Goal: Task Accomplishment & Management: Manage account settings

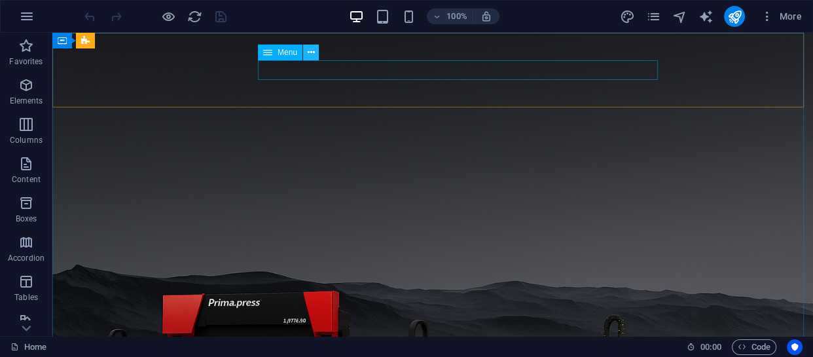
click at [306, 52] on button at bounding box center [311, 52] width 16 height 16
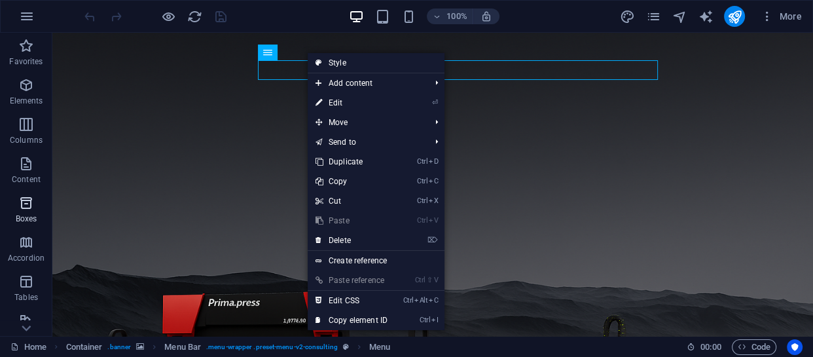
drag, startPoint x: 330, startPoint y: 59, endPoint x: 34, endPoint y: 205, distance: 330.4
click at [330, 59] on link "Style" at bounding box center [376, 63] width 137 height 20
select select "rem"
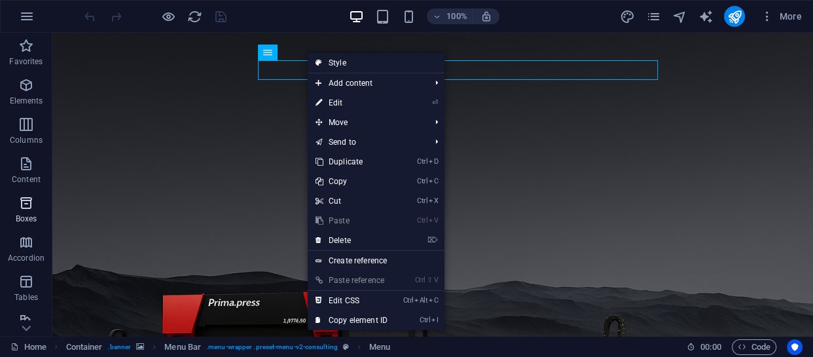
select select "rem"
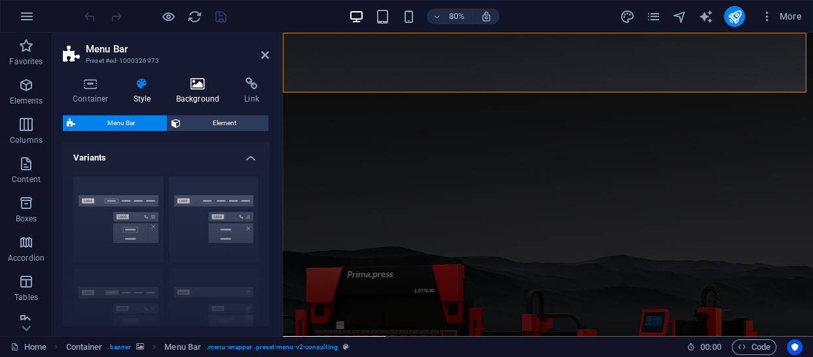
click at [185, 95] on h4 "Background" at bounding box center [200, 90] width 69 height 27
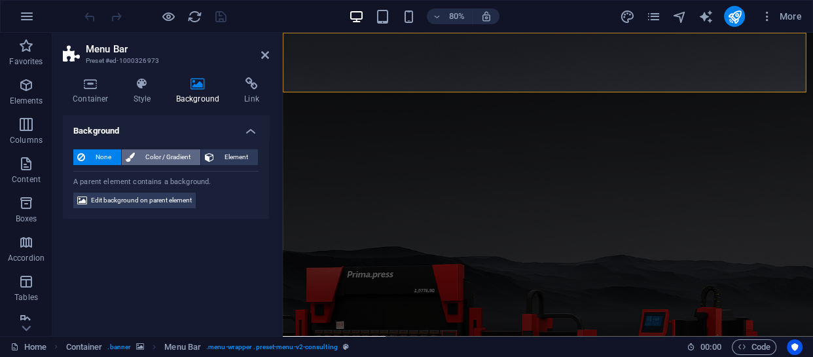
click at [163, 156] on span "Color / Gradient" at bounding box center [168, 157] width 58 height 16
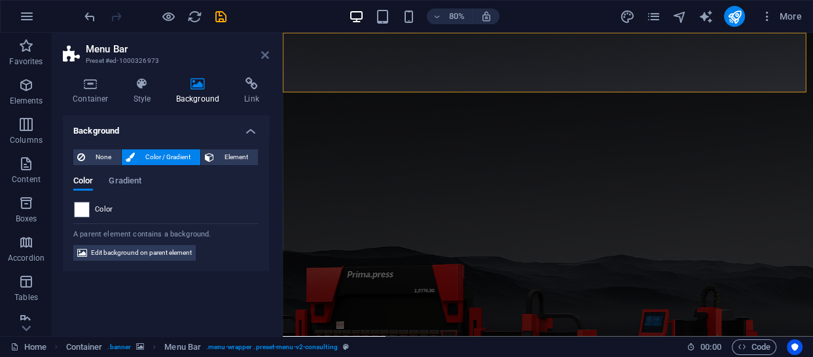
click at [262, 54] on icon at bounding box center [265, 55] width 8 height 10
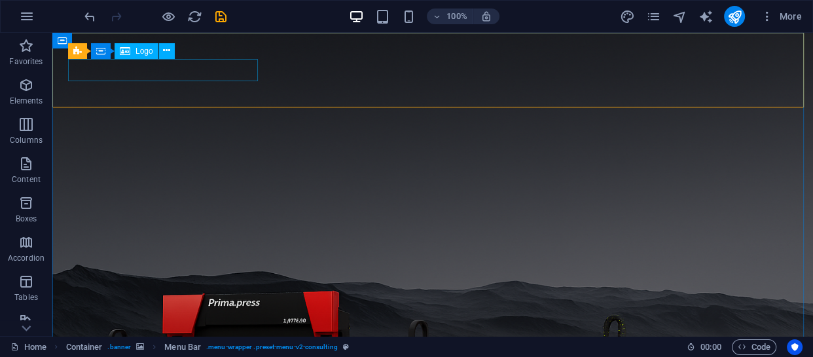
click at [134, 50] on div "Logo" at bounding box center [137, 51] width 44 height 16
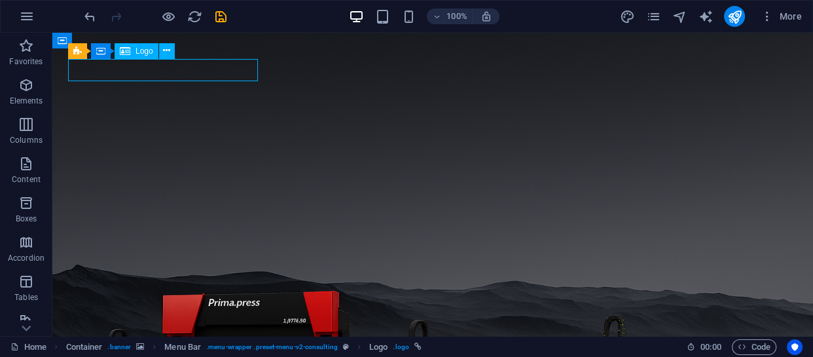
click at [134, 50] on div "Logo" at bounding box center [137, 51] width 44 height 16
select select "px"
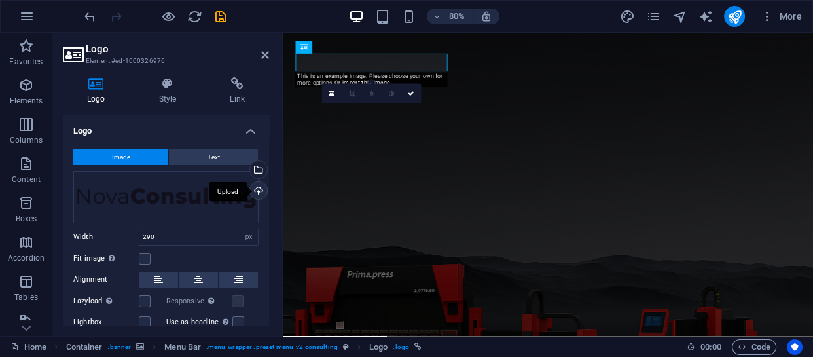
click at [255, 188] on div "Upload" at bounding box center [257, 192] width 20 height 20
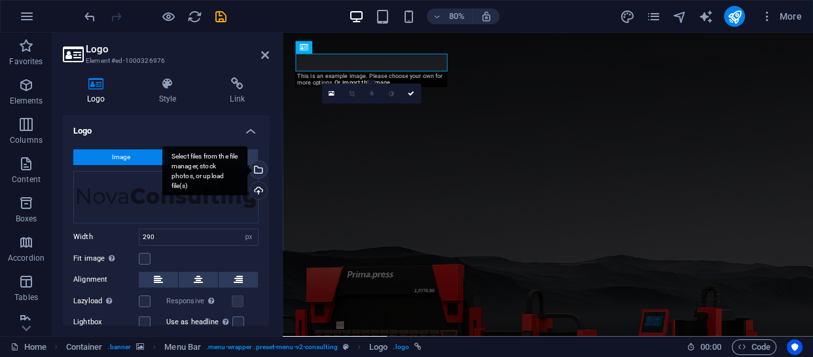
click at [255, 170] on div "Select files from the file manager, stock photos, or upload file(s)" at bounding box center [257, 171] width 20 height 20
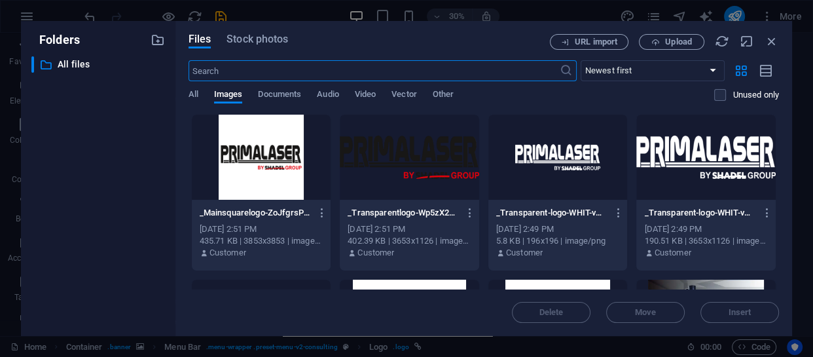
click at [399, 165] on div at bounding box center [409, 157] width 139 height 85
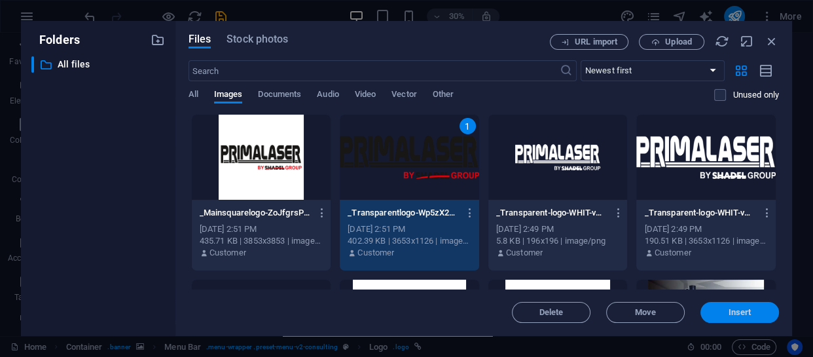
click at [730, 306] on button "Insert" at bounding box center [739, 312] width 79 height 21
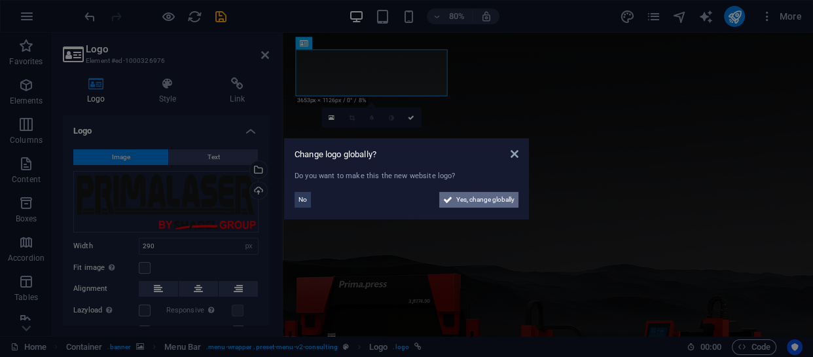
click at [491, 198] on span "Yes, change globally" at bounding box center [485, 200] width 58 height 16
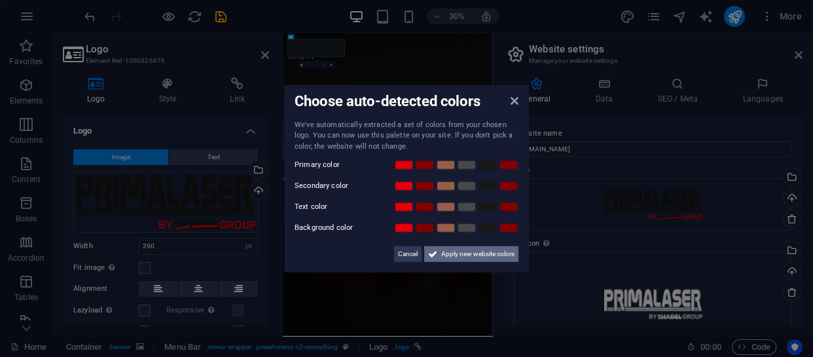
click at [459, 253] on span "Apply new website colors" at bounding box center [477, 254] width 73 height 16
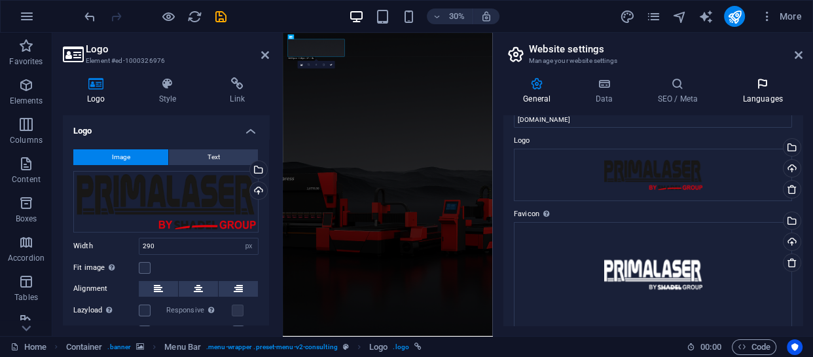
scroll to position [25, 0]
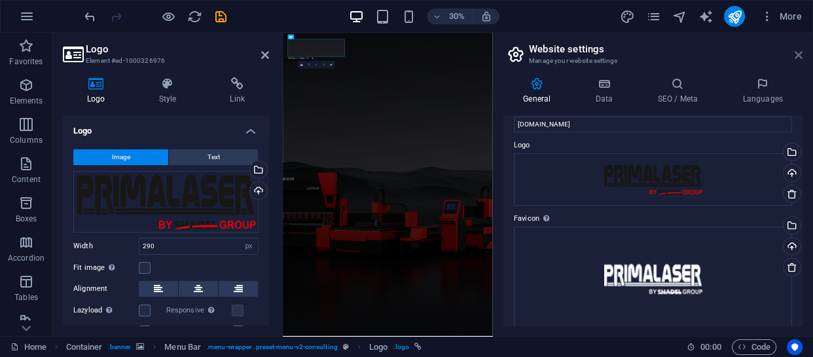
click at [797, 54] on icon at bounding box center [798, 55] width 8 height 10
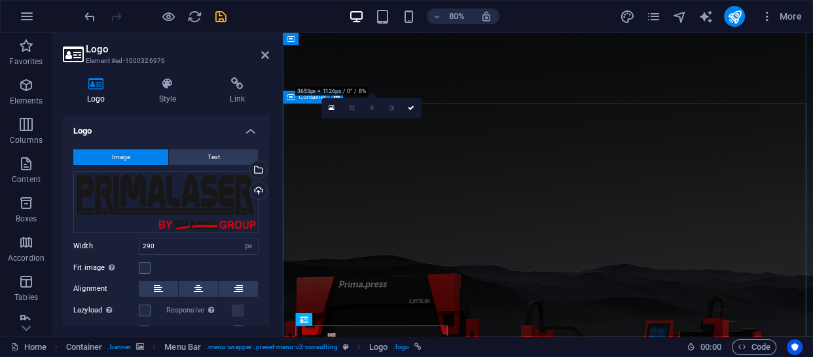
scroll to position [0, 0]
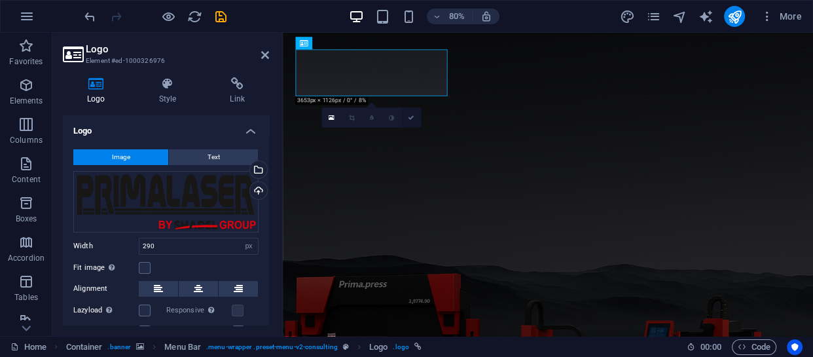
click at [406, 115] on link at bounding box center [411, 117] width 20 height 20
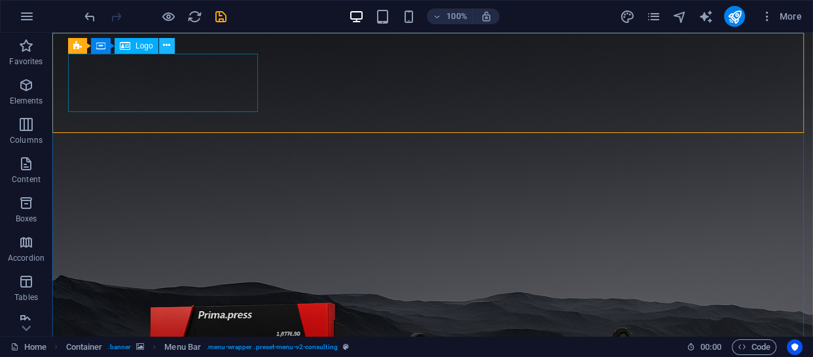
click at [166, 46] on icon at bounding box center [166, 46] width 7 height 14
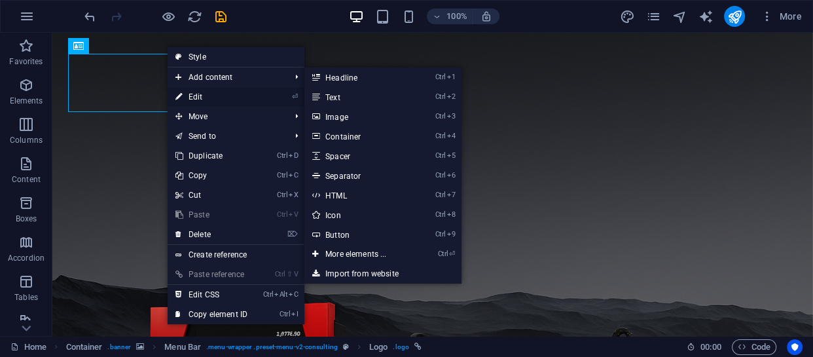
click at [209, 95] on link "⏎ Edit" at bounding box center [212, 97] width 88 height 20
select select "px"
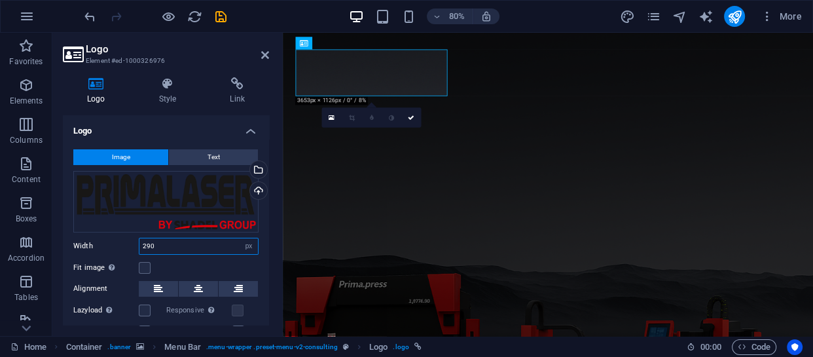
click at [165, 242] on input "290" at bounding box center [198, 246] width 118 height 16
drag, startPoint x: 168, startPoint y: 242, endPoint x: 139, endPoint y: 243, distance: 28.8
click at [139, 243] on input "290" at bounding box center [198, 246] width 118 height 16
type input "100"
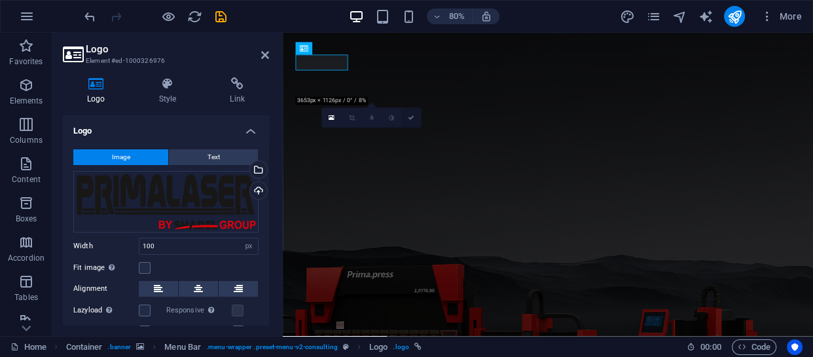
click at [412, 118] on icon at bounding box center [411, 118] width 7 height 7
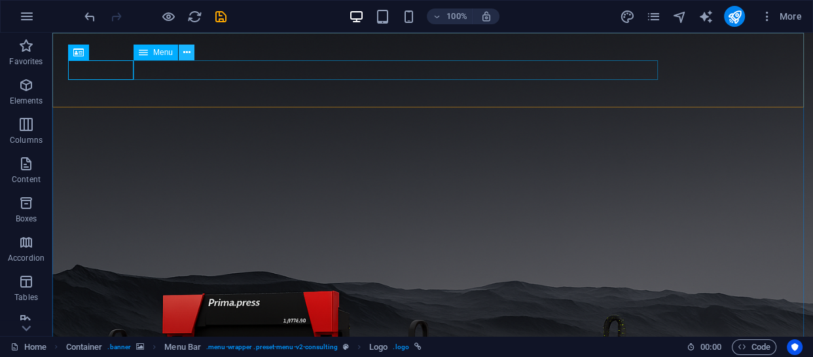
click at [187, 54] on icon at bounding box center [186, 53] width 7 height 14
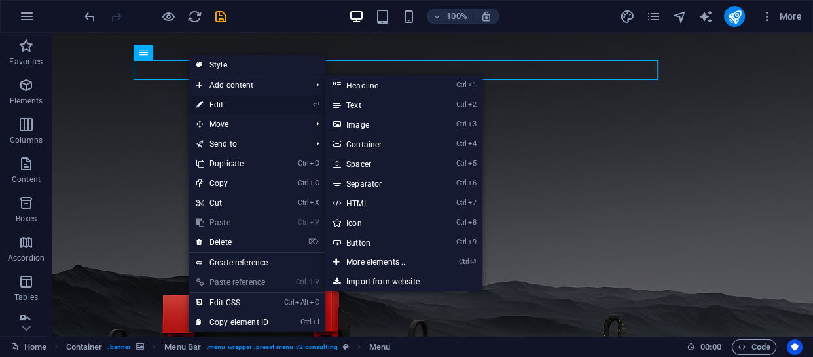
click at [226, 105] on link "⏎ Edit" at bounding box center [232, 105] width 88 height 20
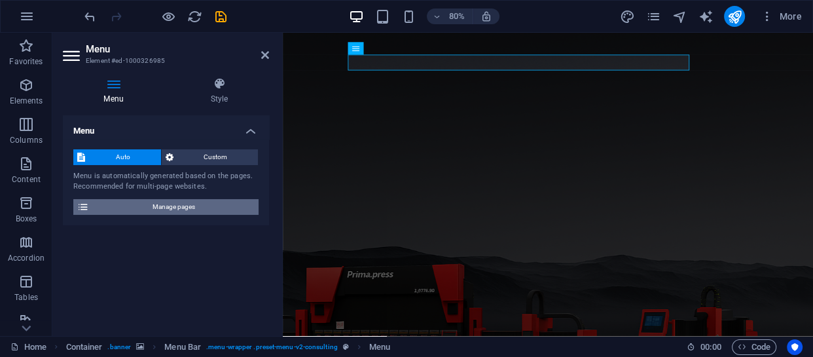
click at [153, 203] on span "Manage pages" at bounding box center [174, 207] width 162 height 16
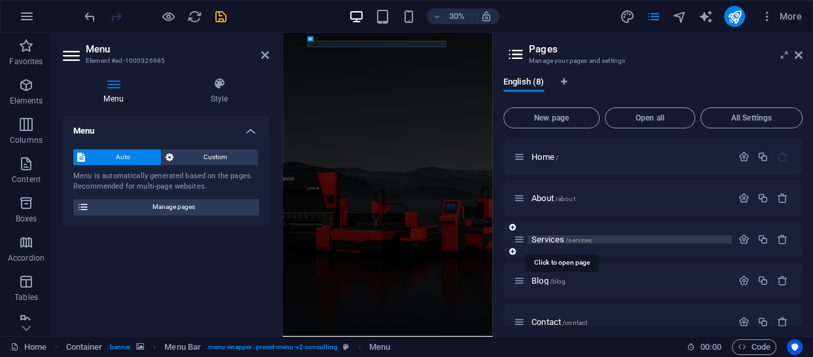
click at [586, 239] on span "/services" at bounding box center [578, 239] width 26 height 7
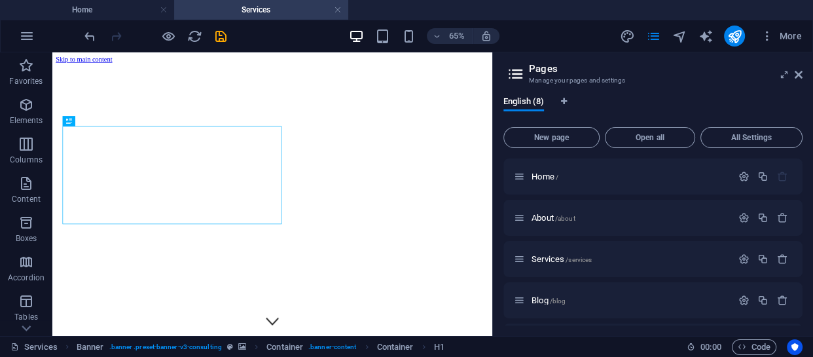
click at [338, 8] on link at bounding box center [338, 10] width 8 height 12
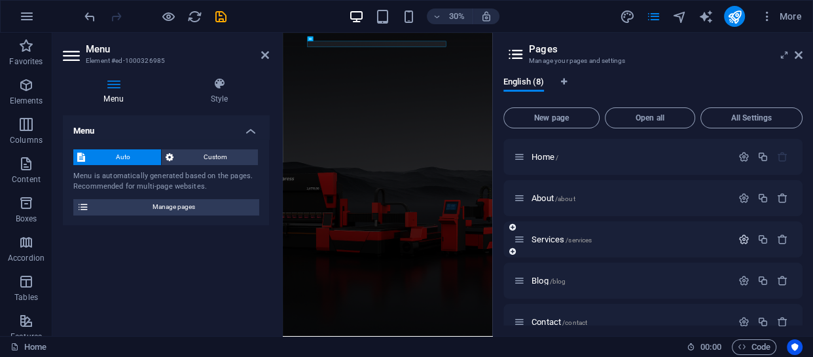
click at [739, 236] on icon "button" at bounding box center [743, 239] width 11 height 11
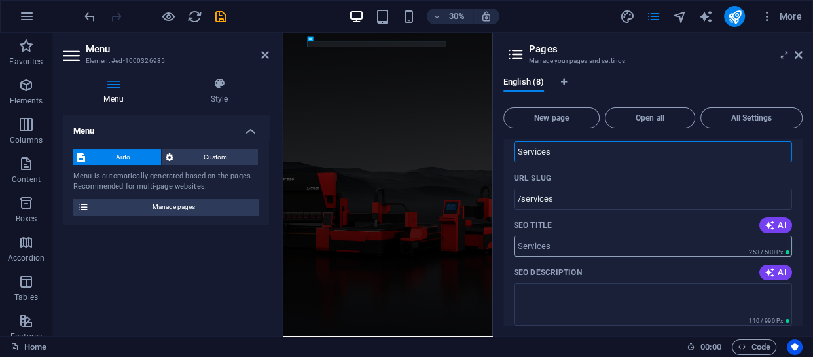
scroll to position [118, 0]
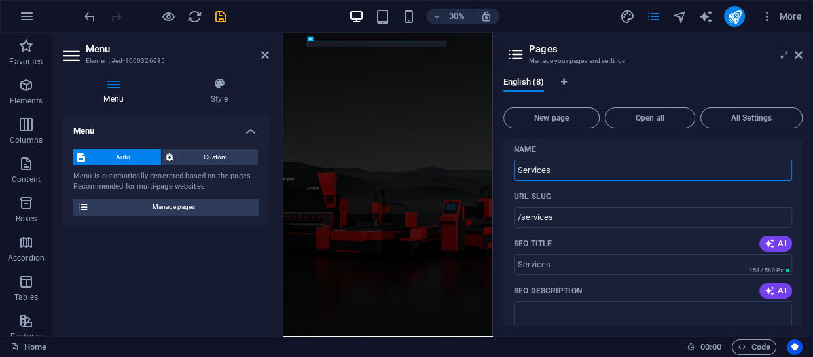
drag, startPoint x: 552, startPoint y: 163, endPoint x: 504, endPoint y: 161, distance: 48.5
type input "ة"
type input "/"
type input "Machines"
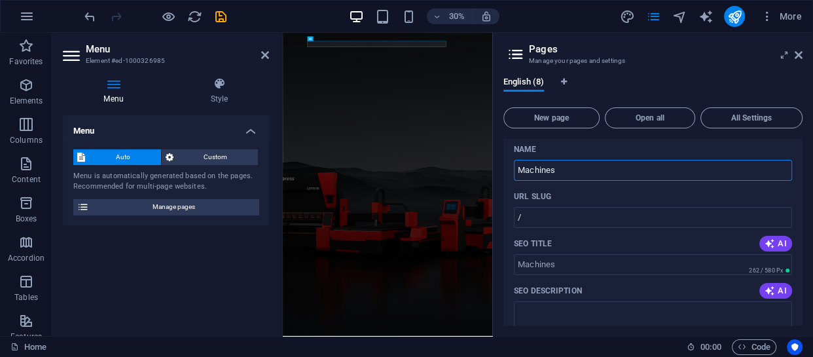
type input "/machines"
type input "Machines"
click at [588, 190] on div "URL SLUG" at bounding box center [653, 196] width 278 height 21
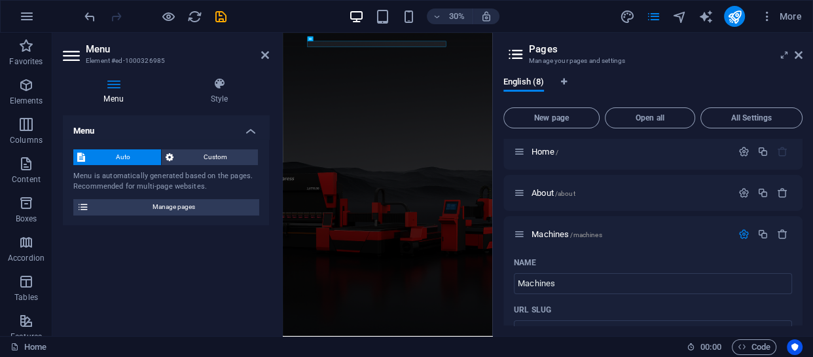
scroll to position [0, 0]
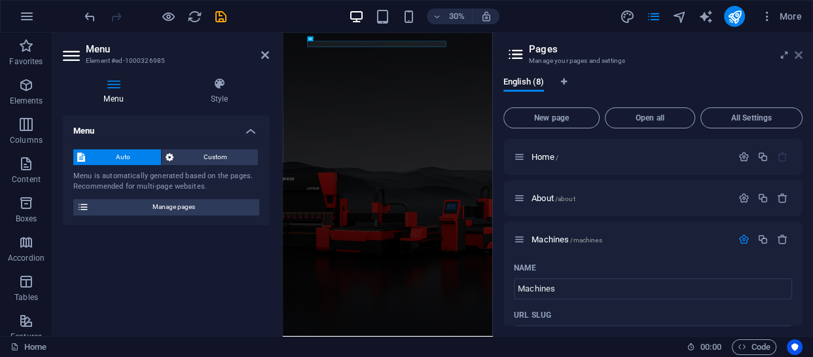
click at [796, 54] on icon at bounding box center [798, 55] width 8 height 10
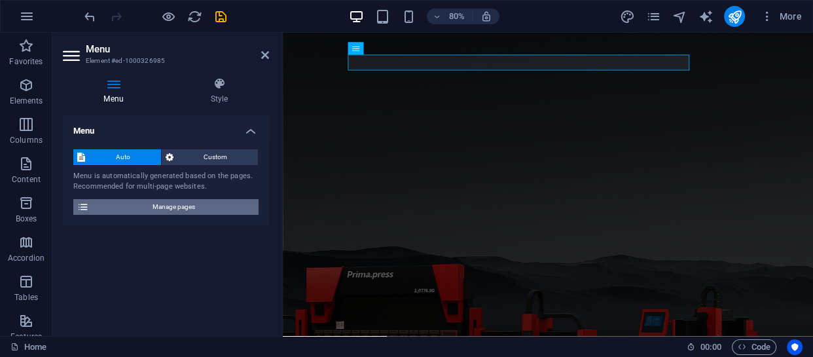
click at [200, 206] on span "Manage pages" at bounding box center [174, 207] width 162 height 16
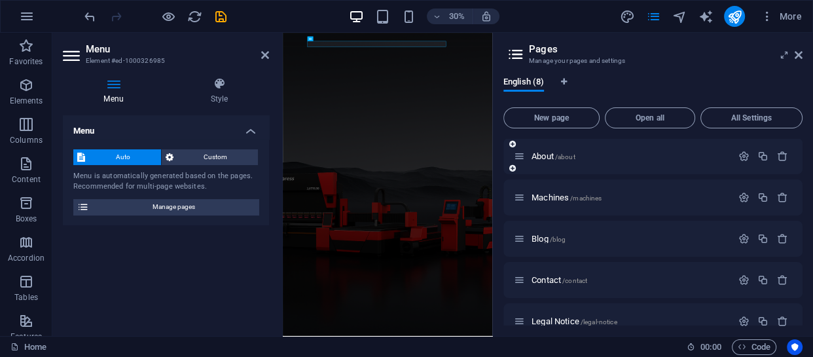
scroll to position [59, 0]
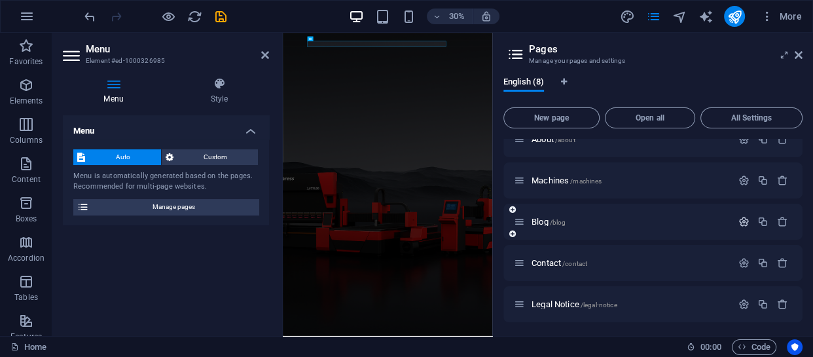
click at [738, 218] on icon "button" at bounding box center [743, 221] width 11 height 11
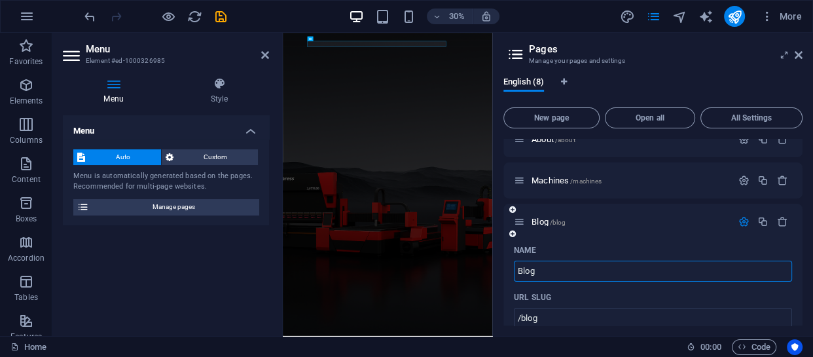
drag, startPoint x: 535, startPoint y: 271, endPoint x: 505, endPoint y: 270, distance: 30.8
click at [744, 222] on icon "button" at bounding box center [743, 221] width 11 height 11
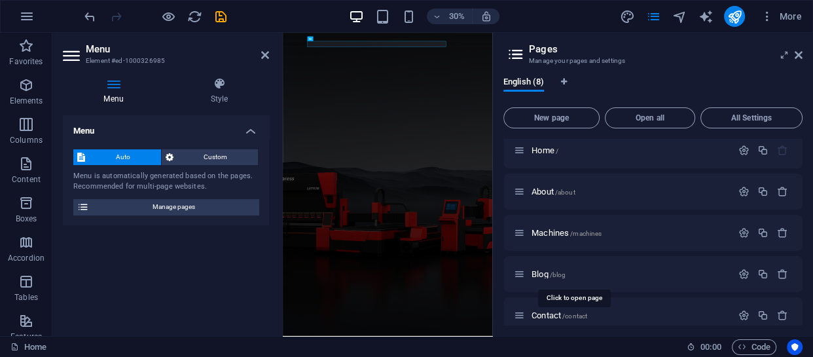
scroll to position [0, 0]
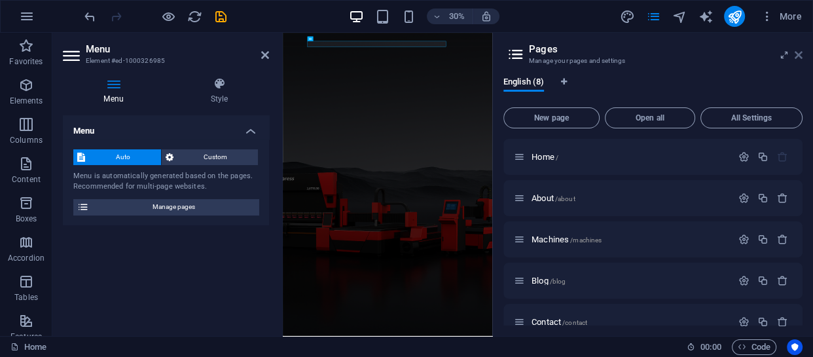
click at [801, 51] on icon at bounding box center [798, 55] width 8 height 10
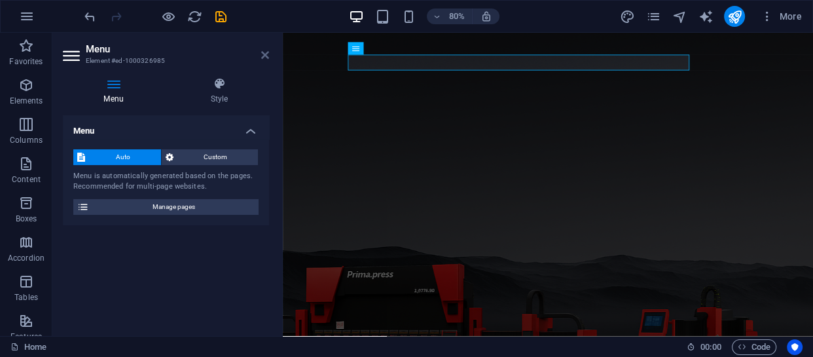
click at [266, 59] on icon at bounding box center [265, 55] width 8 height 10
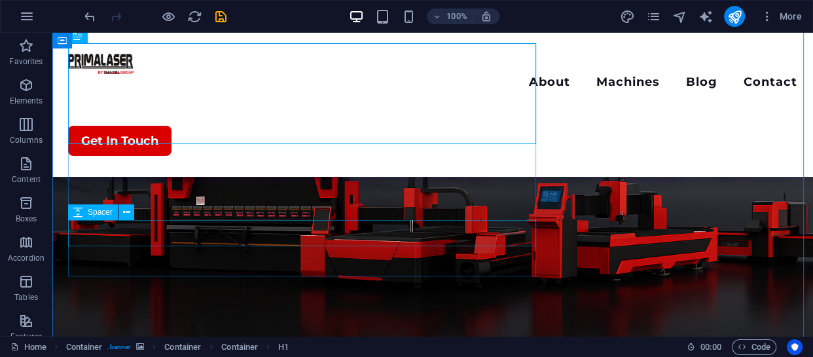
scroll to position [178, 0]
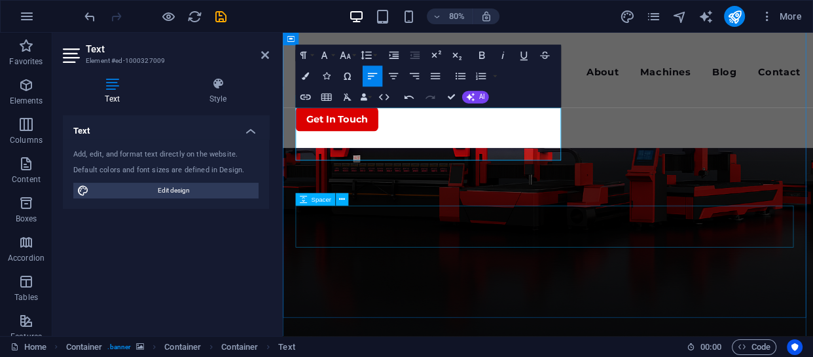
scroll to position [1648, 2]
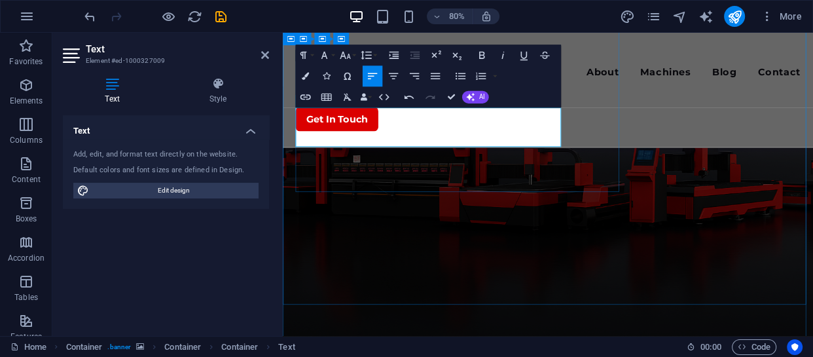
scroll to position [1649, 2]
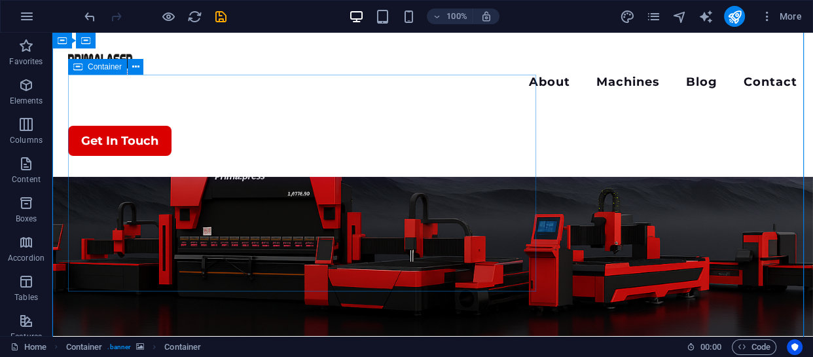
scroll to position [178, 0]
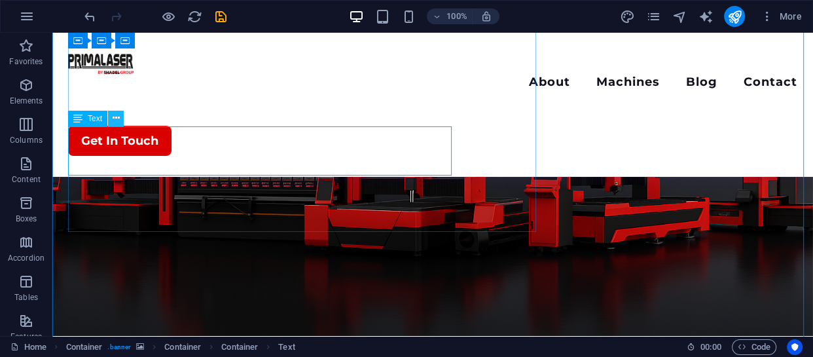
click at [115, 121] on icon at bounding box center [116, 118] width 7 height 14
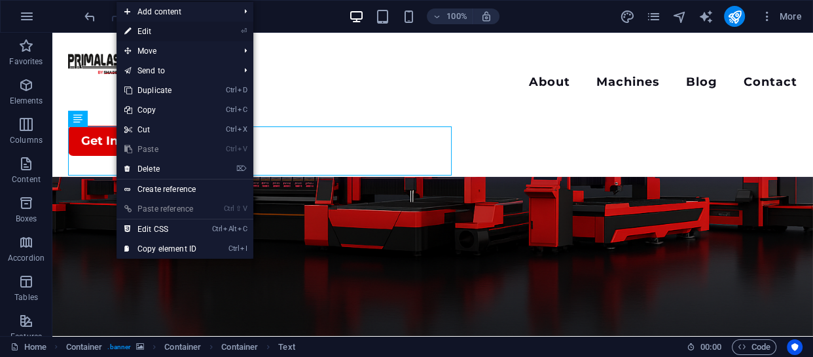
click at [160, 29] on link "⏎ Edit" at bounding box center [160, 32] width 88 height 20
select select "%"
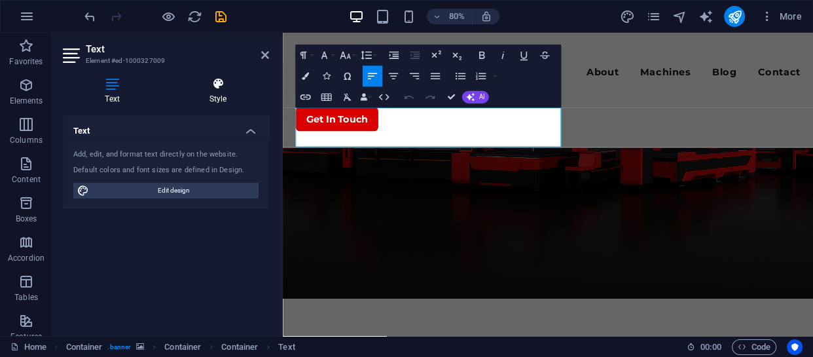
click at [208, 91] on h4 "Style" at bounding box center [218, 90] width 102 height 27
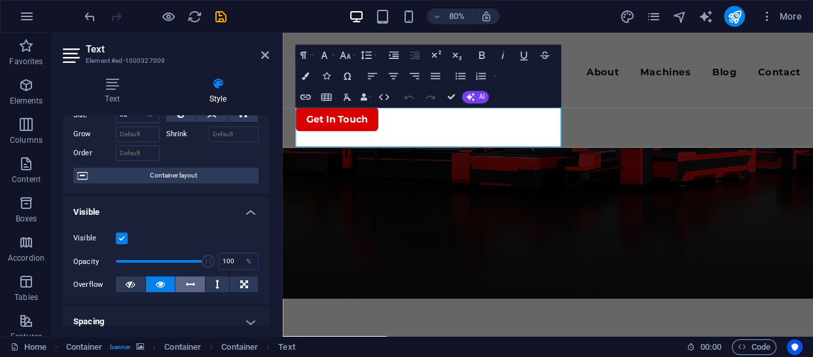
scroll to position [0, 0]
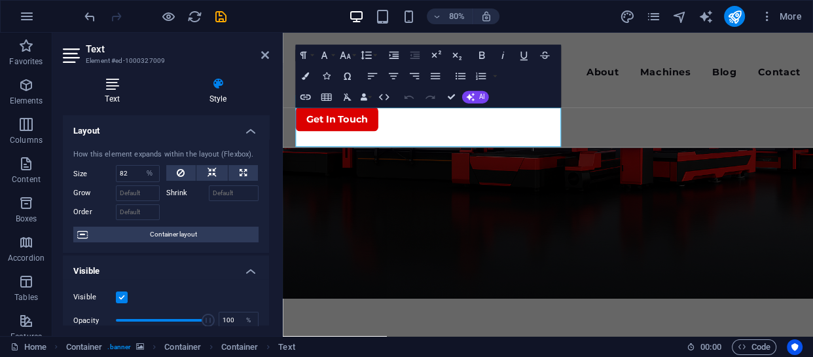
click at [114, 81] on icon at bounding box center [112, 83] width 99 height 13
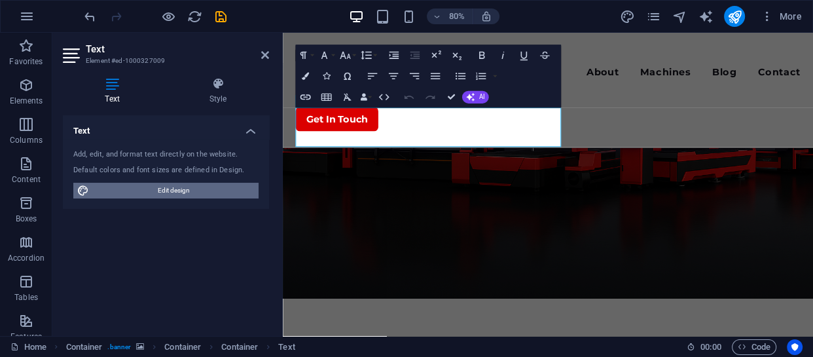
click at [173, 188] on span "Edit design" at bounding box center [174, 191] width 162 height 16
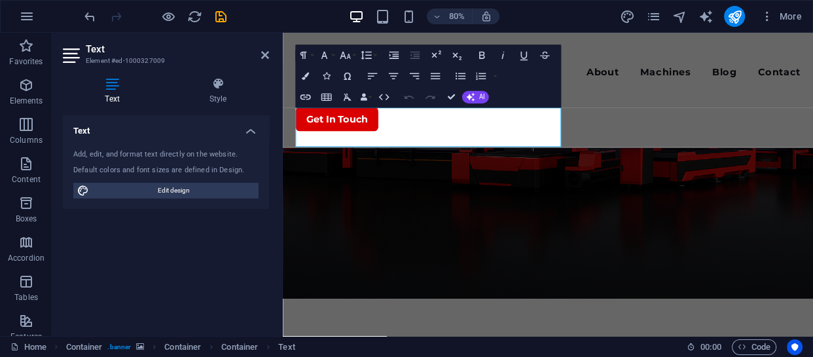
select select "700"
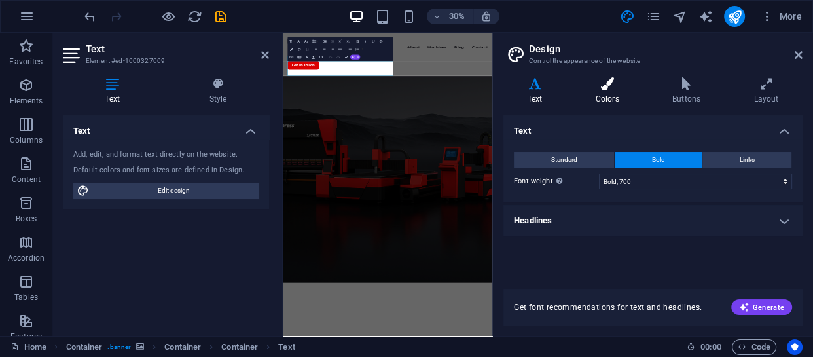
click at [611, 85] on icon at bounding box center [606, 83] width 71 height 13
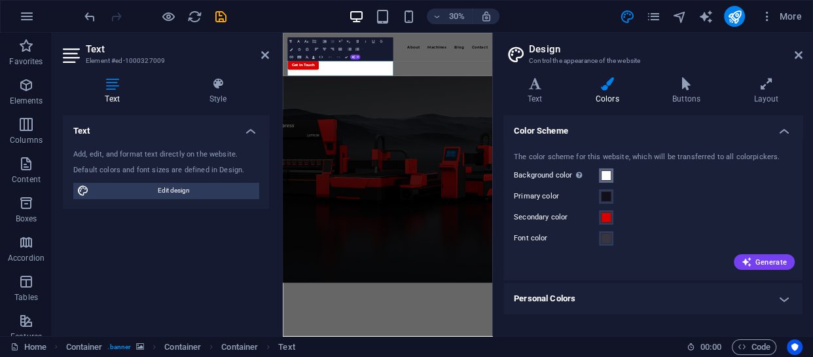
click at [604, 174] on span at bounding box center [606, 175] width 10 height 10
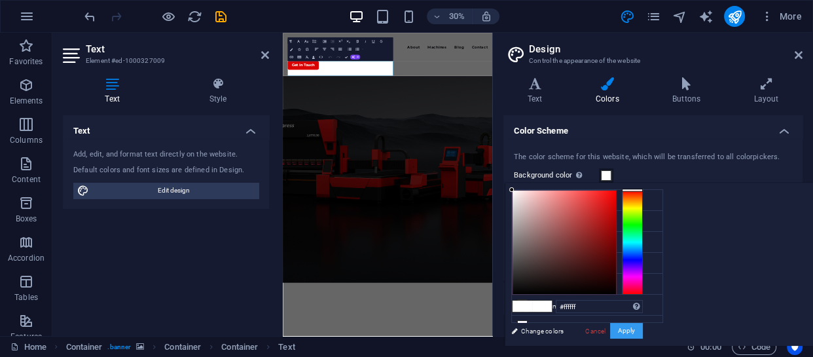
click at [631, 330] on button "Apply" at bounding box center [626, 331] width 33 height 16
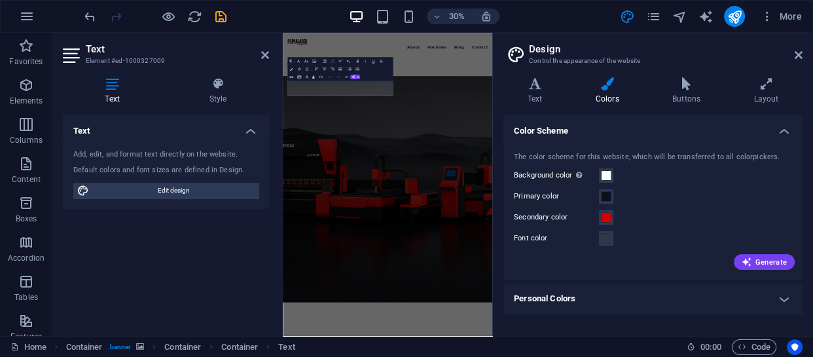
scroll to position [59, 0]
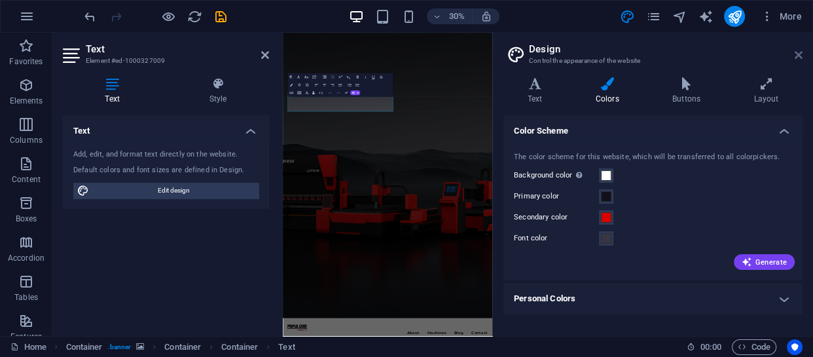
click at [798, 57] on icon at bounding box center [798, 55] width 8 height 10
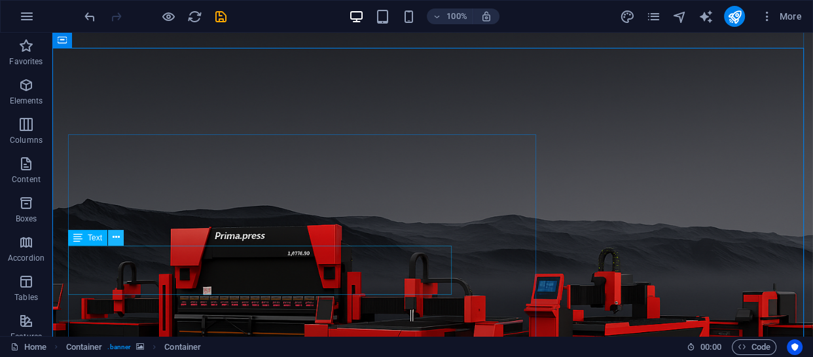
click at [113, 240] on icon at bounding box center [116, 237] width 7 height 14
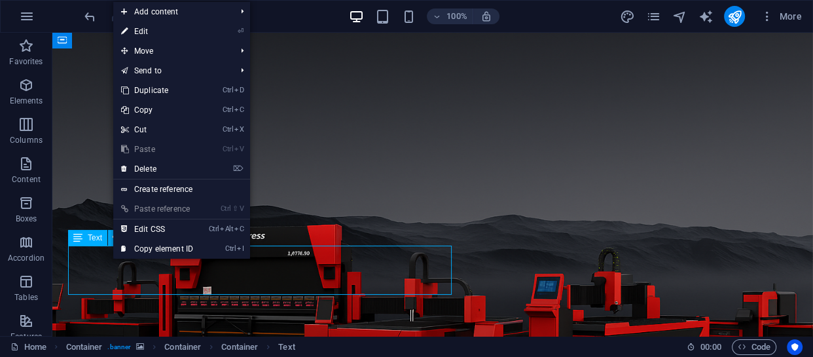
click at [92, 243] on div "Text" at bounding box center [87, 238] width 39 height 16
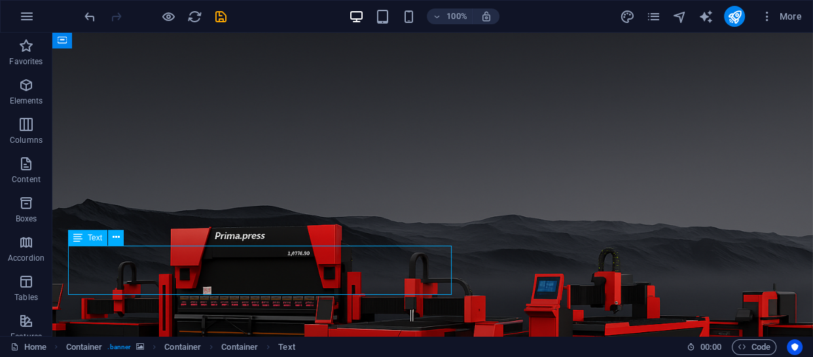
click at [88, 239] on span "Text" at bounding box center [95, 238] width 14 height 8
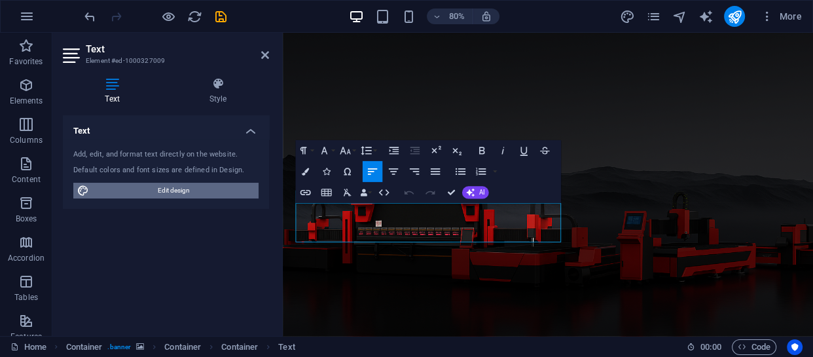
click at [168, 192] on span "Edit design" at bounding box center [174, 191] width 162 height 16
select select "700"
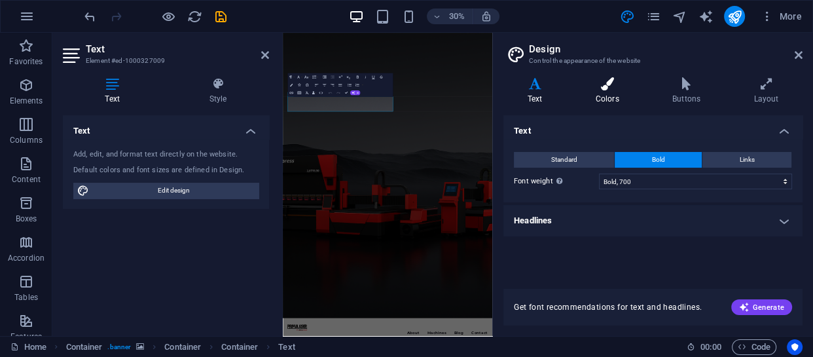
click at [609, 94] on h4 "Colors" at bounding box center [609, 90] width 77 height 27
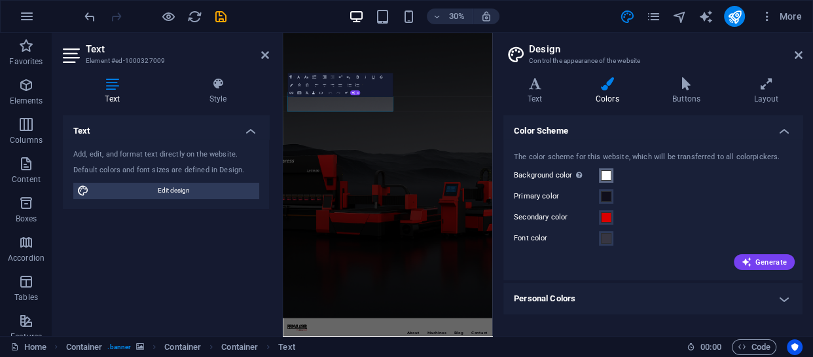
click at [608, 173] on span at bounding box center [606, 175] width 10 height 10
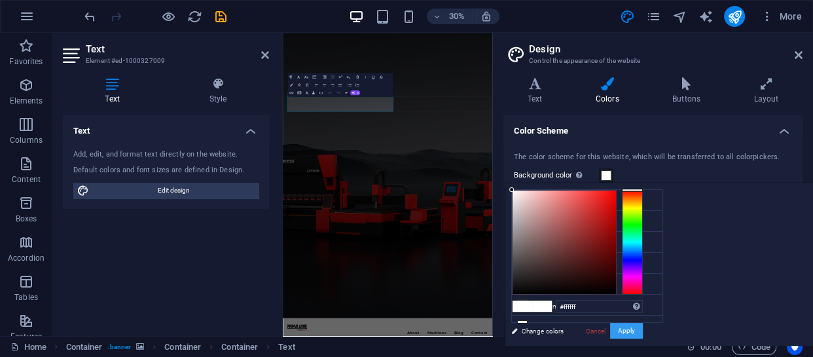
click at [625, 330] on button "Apply" at bounding box center [626, 331] width 33 height 16
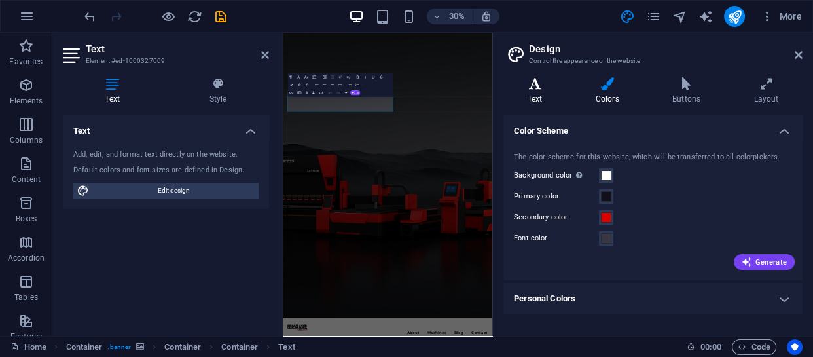
click at [539, 85] on icon at bounding box center [534, 83] width 63 height 13
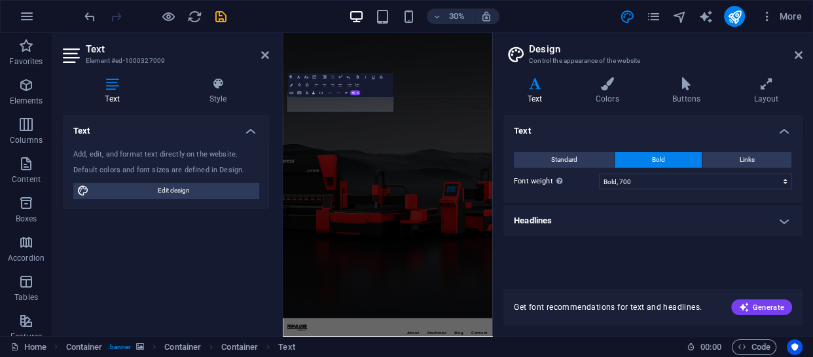
click at [599, 211] on h4 "Headlines" at bounding box center [652, 220] width 299 height 31
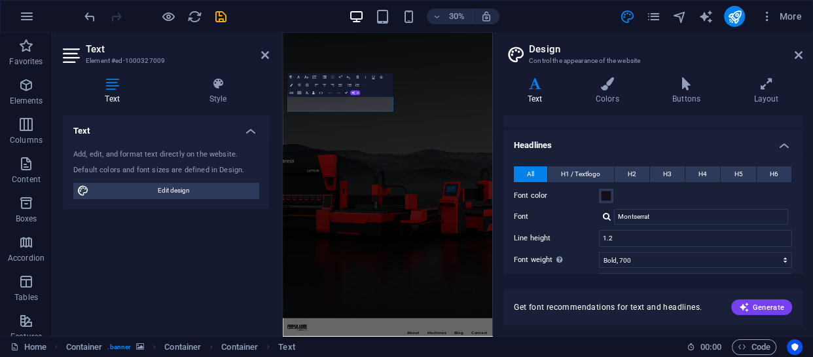
scroll to position [118, 0]
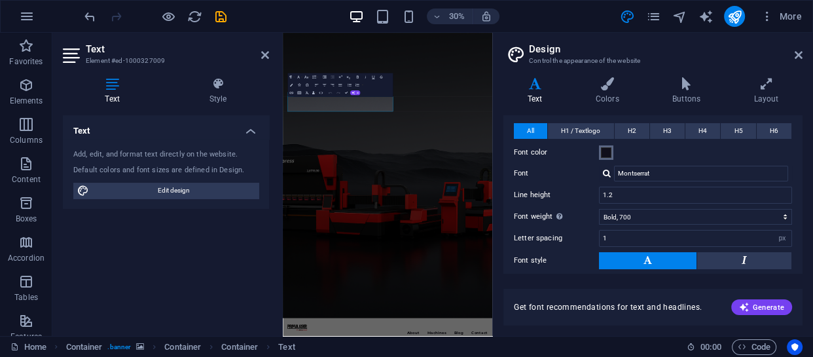
click at [606, 152] on span at bounding box center [606, 152] width 10 height 10
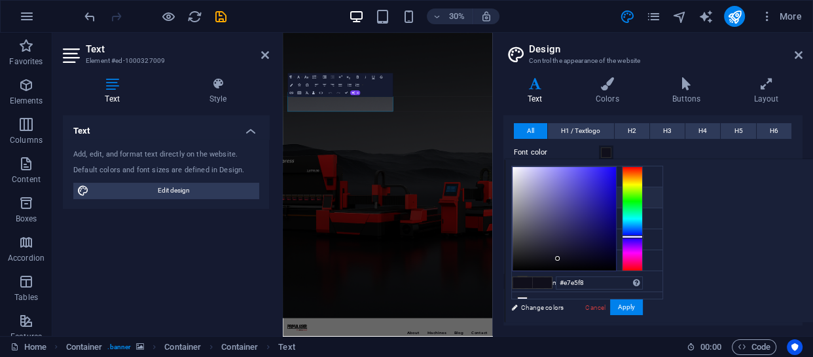
type input "#ffffff"
drag, startPoint x: 547, startPoint y: 185, endPoint x: 492, endPoint y: 158, distance: 60.9
click at [492, 158] on body "[DOMAIN_NAME] Home Favorites Elements Columns Content Boxes Accordion Tables Fe…" at bounding box center [406, 178] width 813 height 357
click at [621, 307] on button "Apply" at bounding box center [626, 307] width 33 height 16
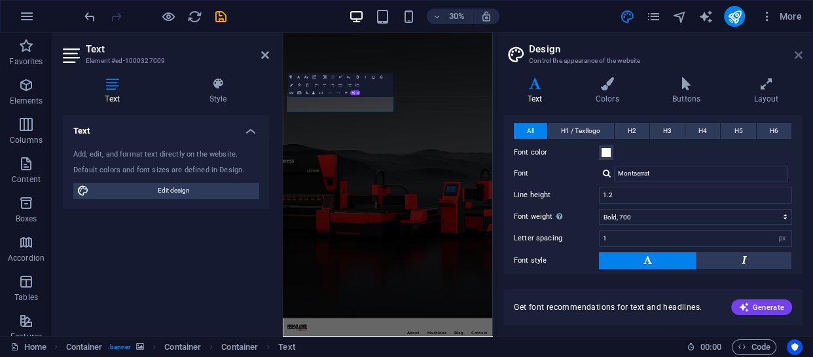
click at [796, 52] on icon at bounding box center [798, 55] width 8 height 10
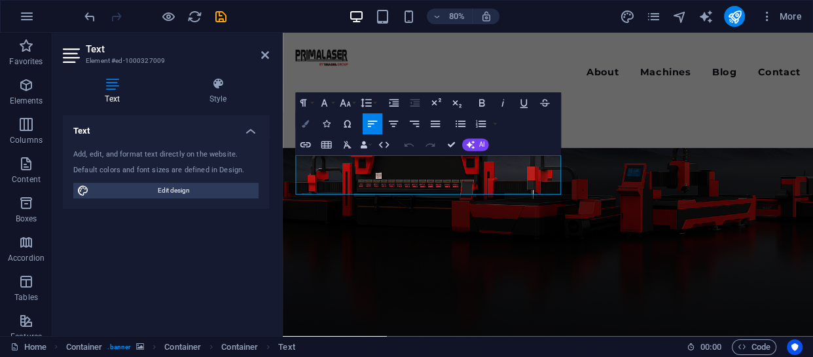
click at [304, 118] on button "Colors" at bounding box center [305, 123] width 20 height 21
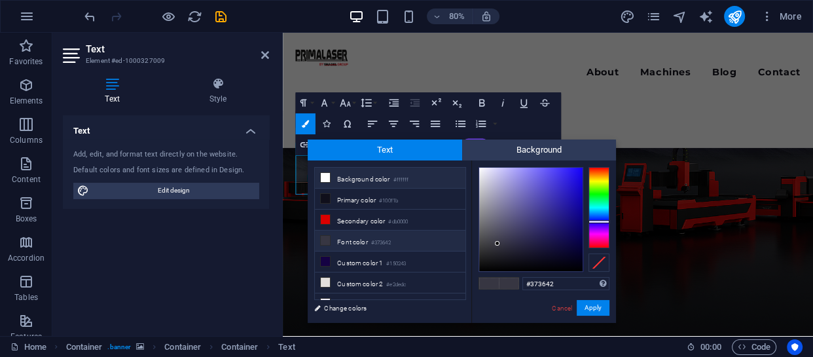
click at [353, 177] on li "Background color #ffffff" at bounding box center [390, 178] width 151 height 21
type input "#ffffff"
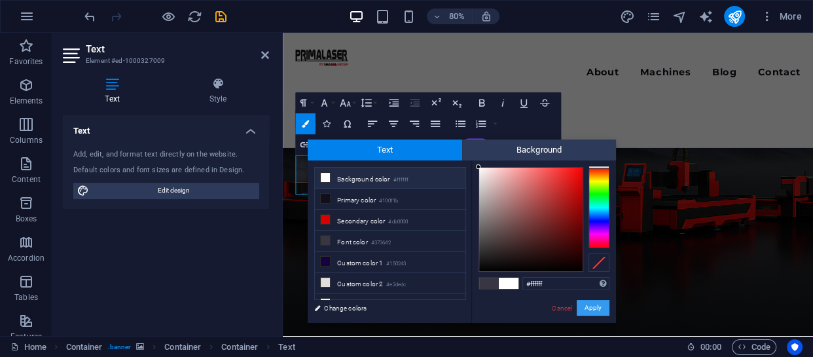
click at [588, 306] on button "Apply" at bounding box center [592, 308] width 33 height 16
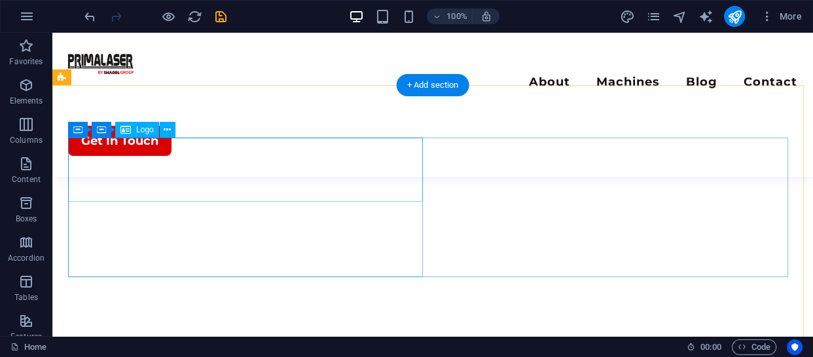
scroll to position [3322, 0]
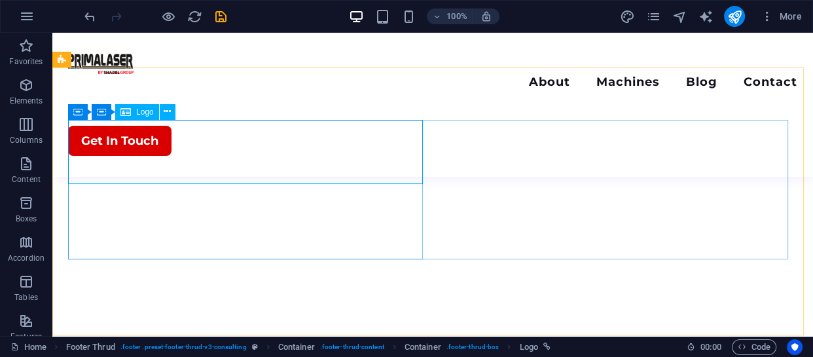
click at [151, 111] on span "Logo" at bounding box center [145, 112] width 18 height 8
click at [137, 108] on span "Logo" at bounding box center [145, 112] width 18 height 8
select select "px"
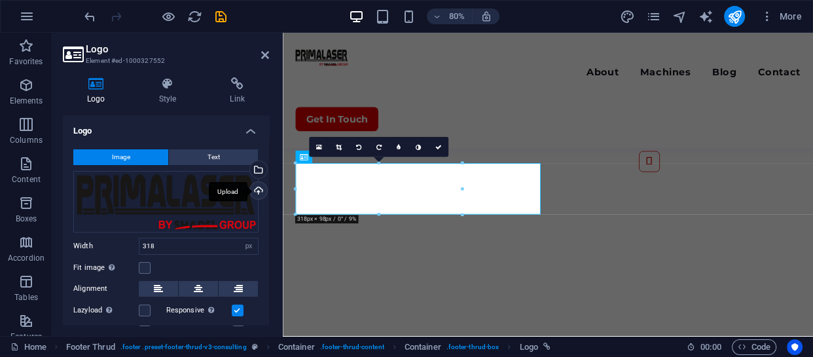
click at [255, 187] on div "Upload" at bounding box center [257, 192] width 20 height 20
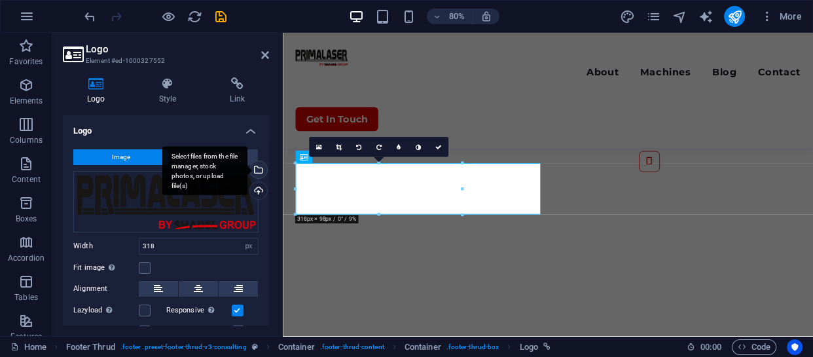
click at [258, 173] on div "Select files from the file manager, stock photos, or upload file(s)" at bounding box center [257, 171] width 20 height 20
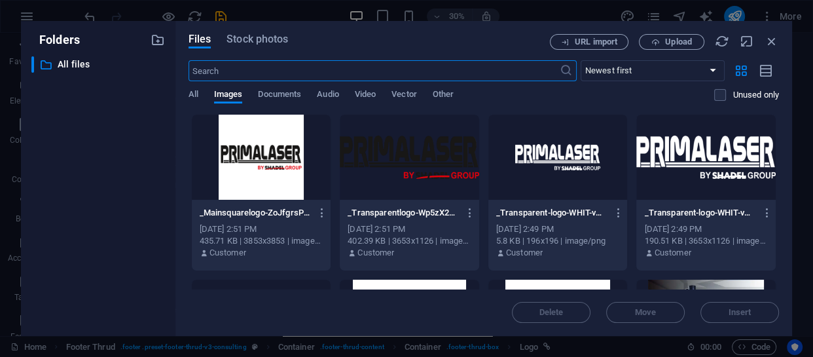
scroll to position [3130, 0]
click at [577, 160] on div at bounding box center [557, 157] width 139 height 85
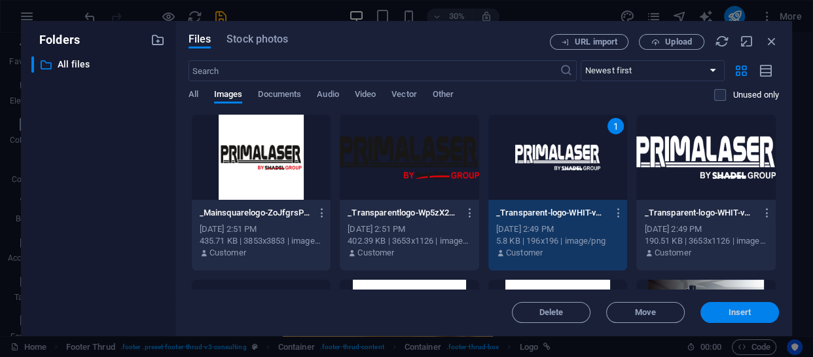
click at [728, 313] on span "Insert" at bounding box center [739, 312] width 23 height 8
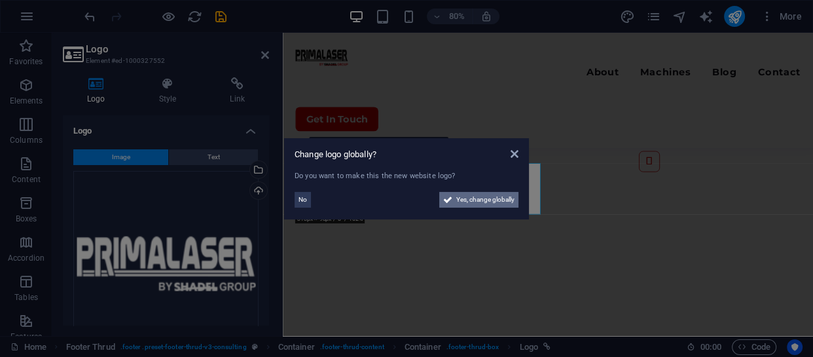
scroll to position [3425, 0]
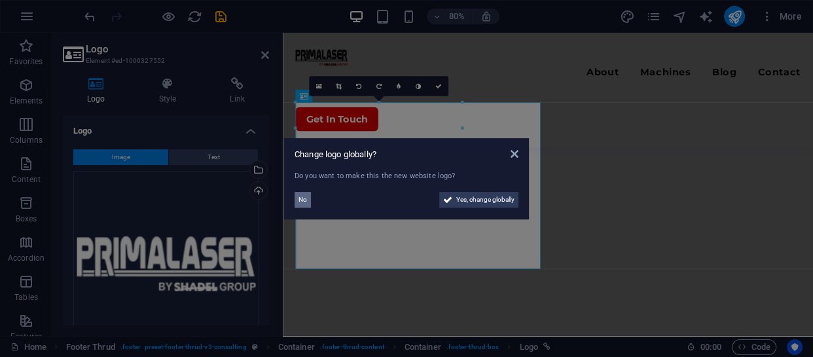
click at [304, 198] on span "No" at bounding box center [302, 200] width 9 height 16
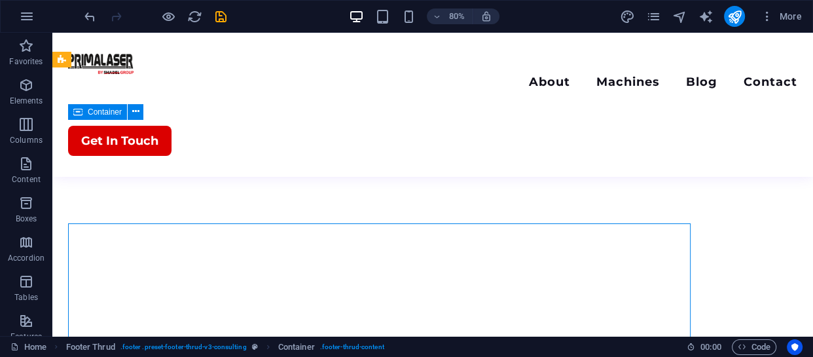
scroll to position [3322, 0]
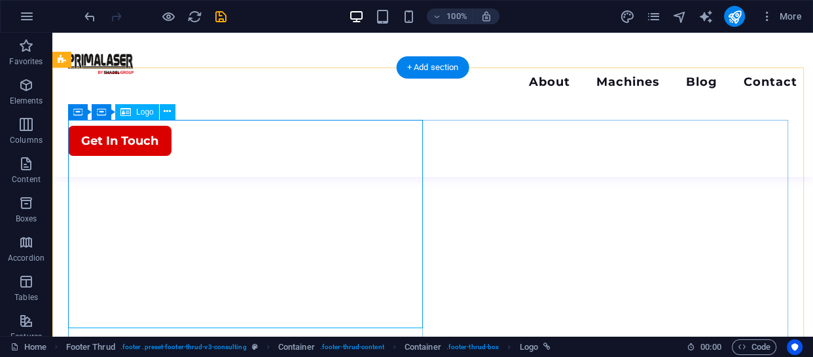
select select "px"
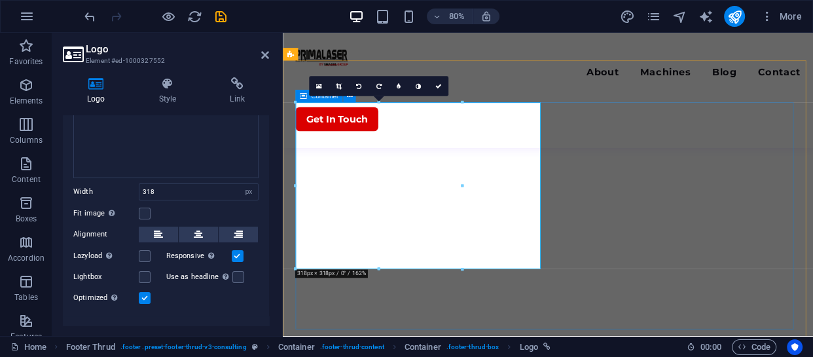
scroll to position [198, 0]
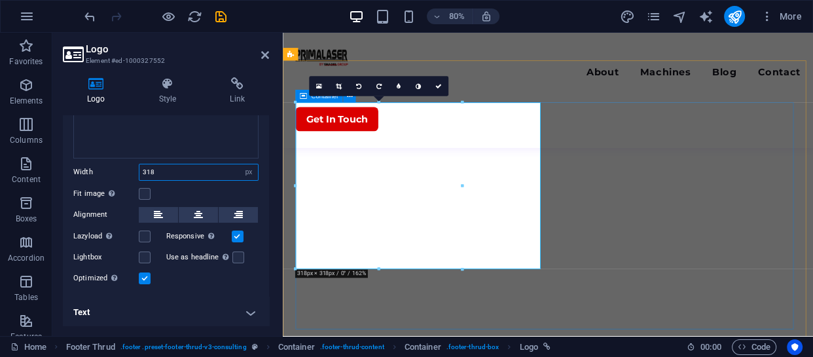
drag, startPoint x: 155, startPoint y: 164, endPoint x: 133, endPoint y: 163, distance: 21.6
click at [133, 164] on div "Width 318 Default auto px rem % em vh vw" at bounding box center [165, 172] width 185 height 17
type input "100"
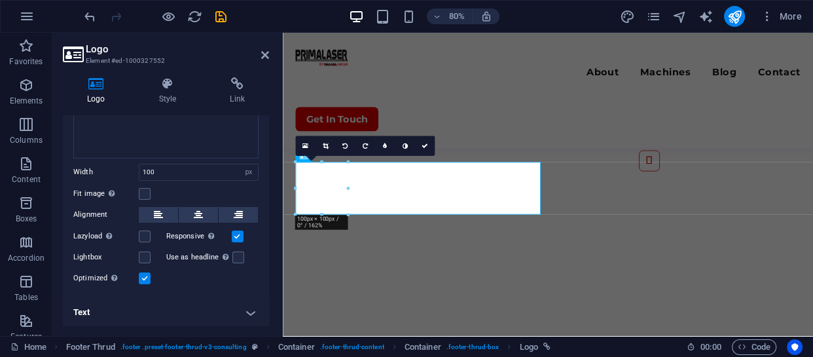
click at [268, 112] on div "Logo Style Link Logo Image Text Drag files here, click to choose files or selec…" at bounding box center [166, 201] width 206 height 248
click at [427, 140] on link at bounding box center [425, 145] width 20 height 20
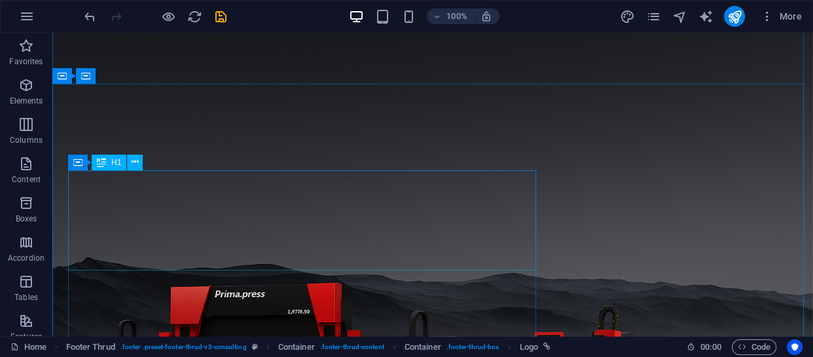
scroll to position [0, 0]
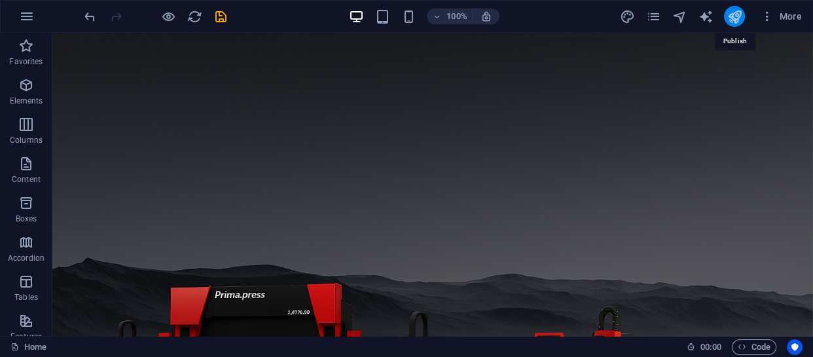
click at [731, 12] on icon "publish" at bounding box center [733, 16] width 15 height 15
